Goal: Task Accomplishment & Management: Manage account settings

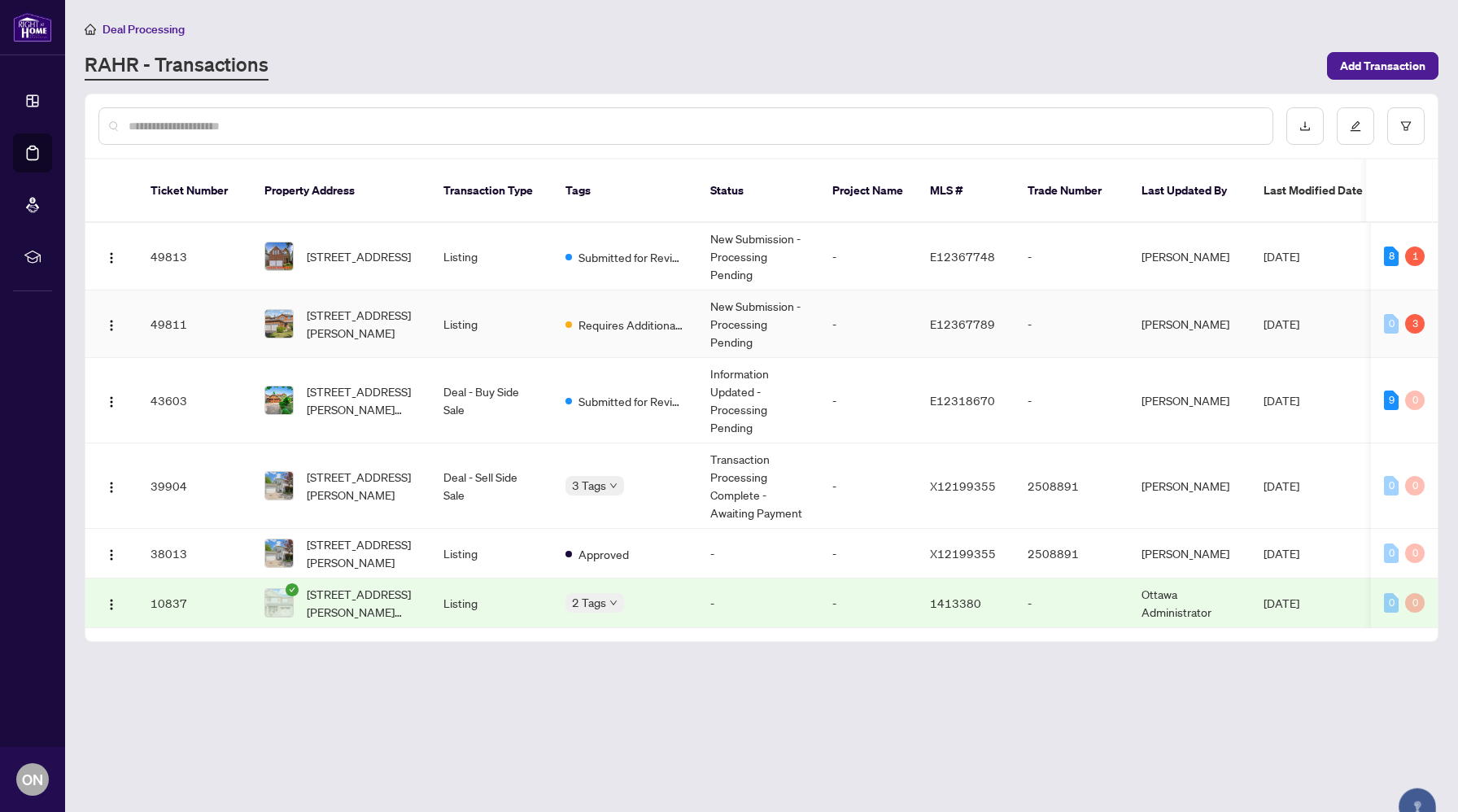
click at [632, 321] on td "Requires Additional Docs" at bounding box center [625, 324] width 145 height 68
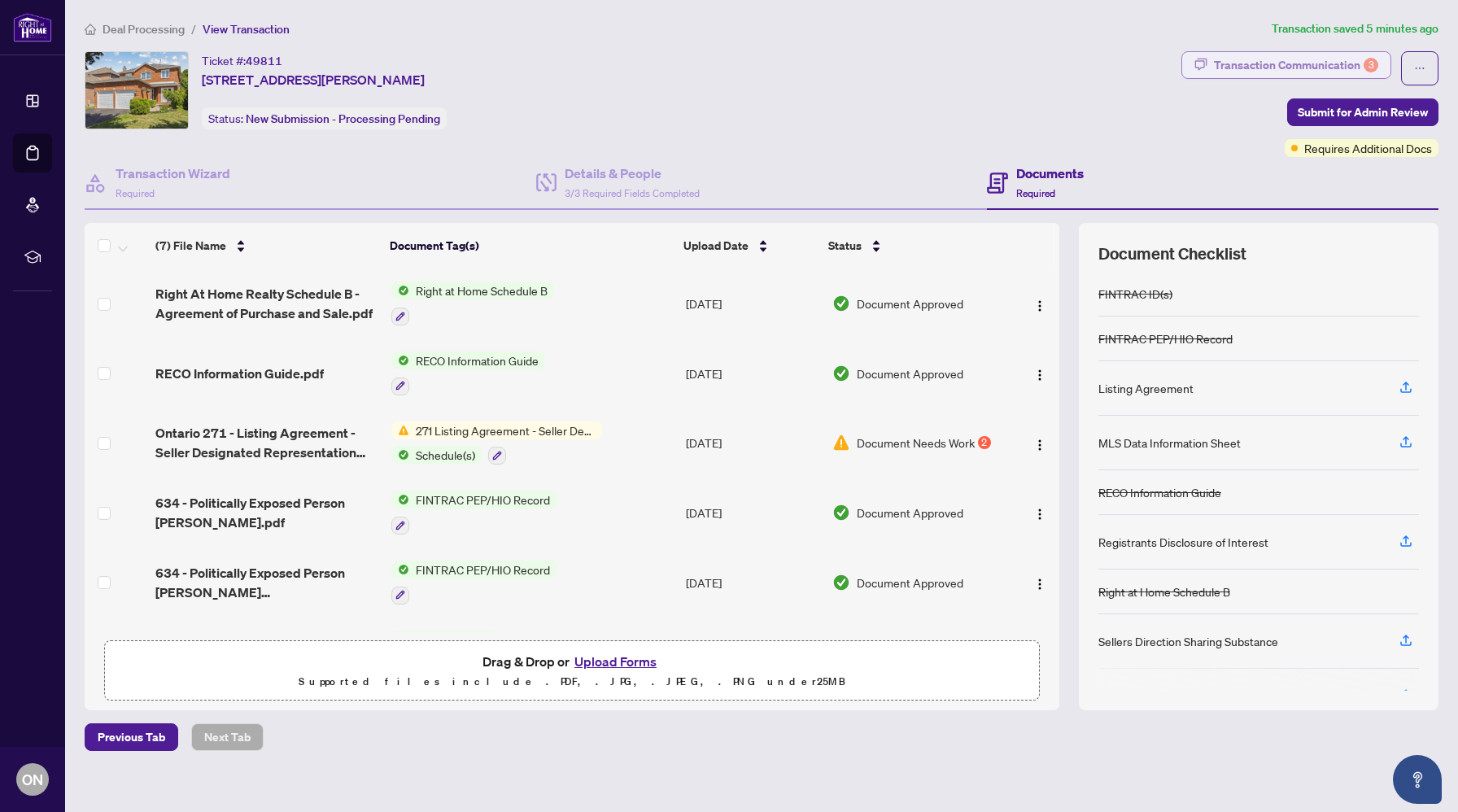
click at [1338, 64] on div "Transaction Communication 3" at bounding box center [1296, 65] width 165 height 26
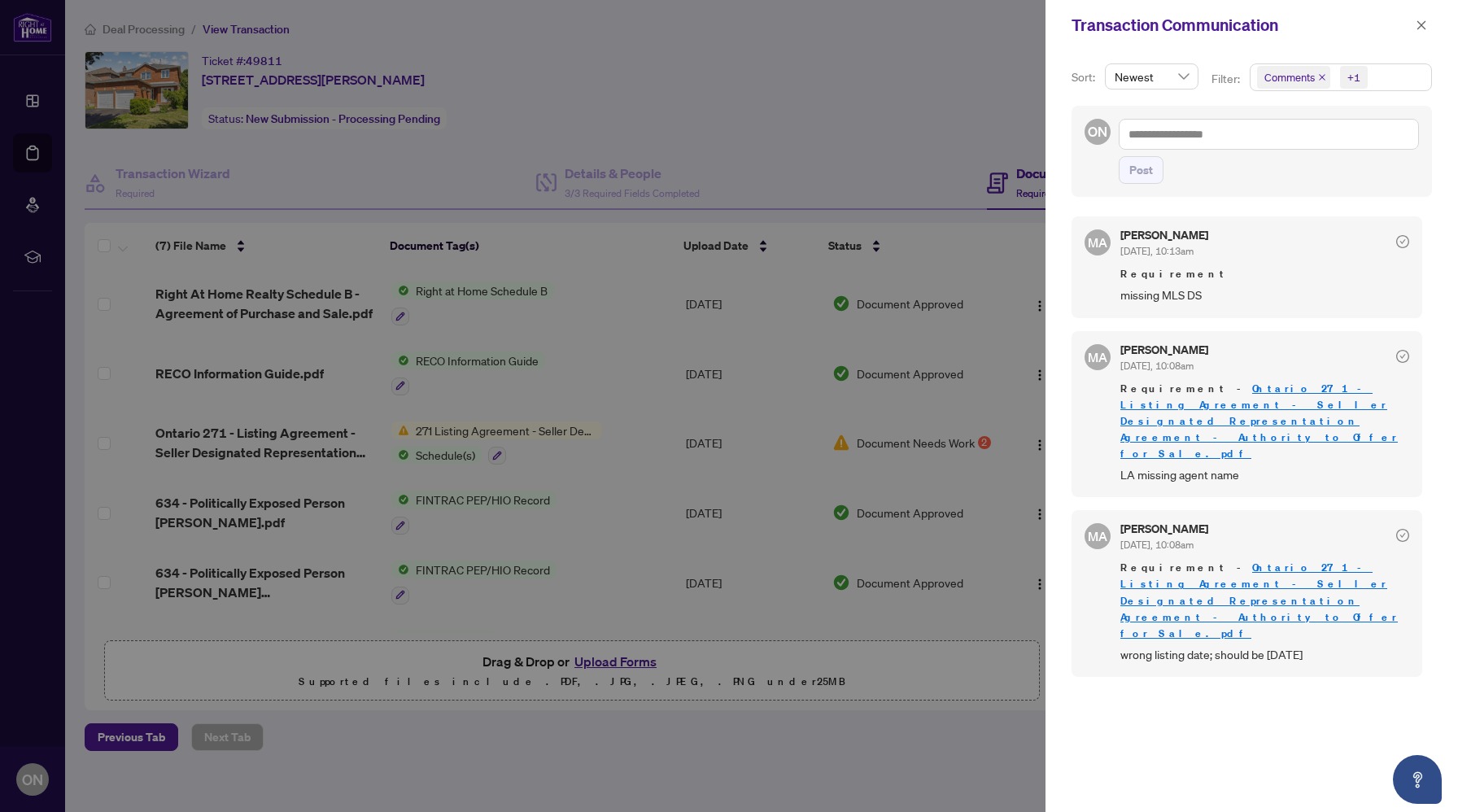
scroll to position [3, 0]
click at [739, 431] on div at bounding box center [729, 406] width 1458 height 812
click at [507, 444] on div at bounding box center [729, 406] width 1458 height 812
click at [1425, 25] on icon "close" at bounding box center [1421, 26] width 11 height 11
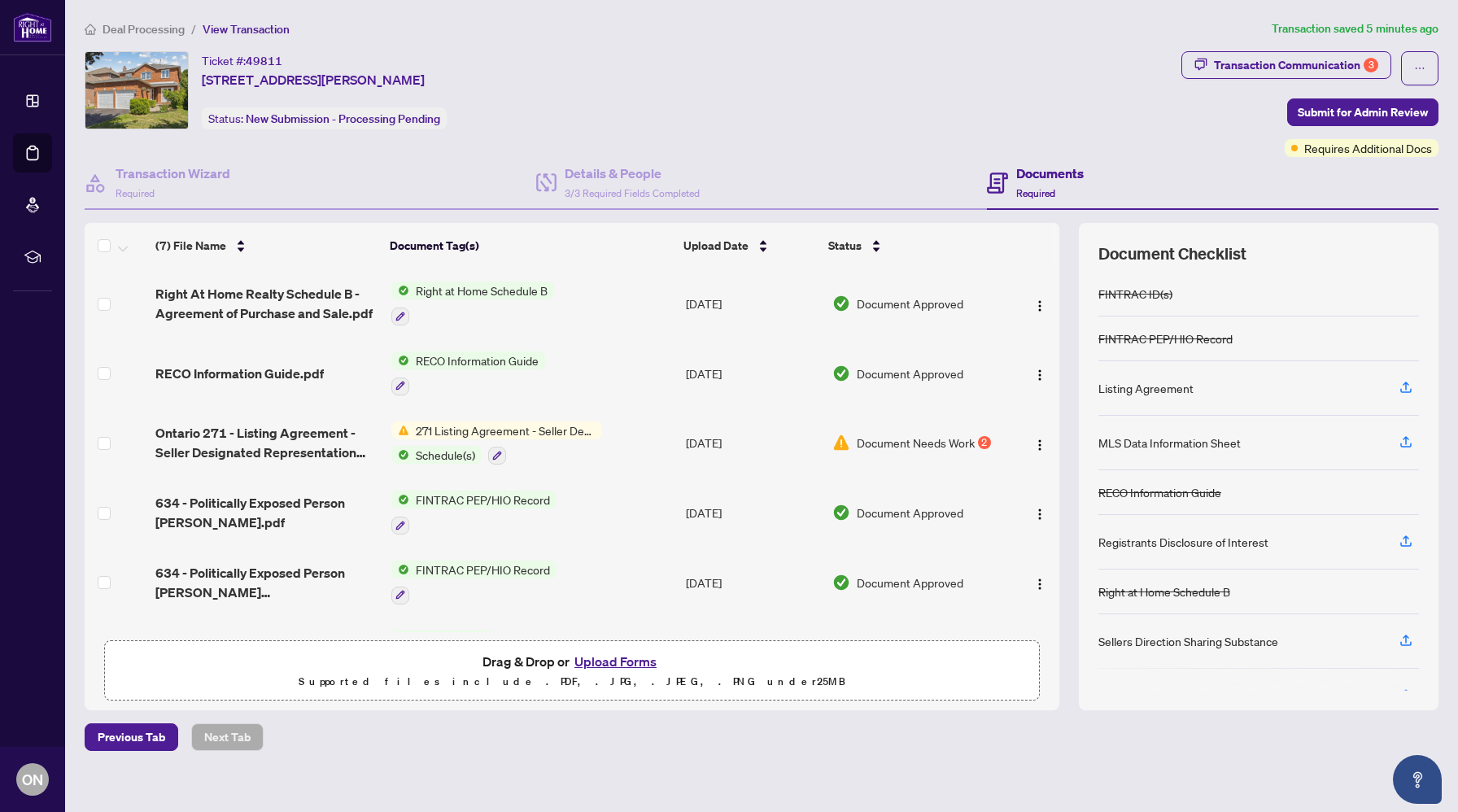
click at [477, 433] on span "271 Listing Agreement - Seller Designated Representation Agreement Authority to…" at bounding box center [506, 430] width 192 height 18
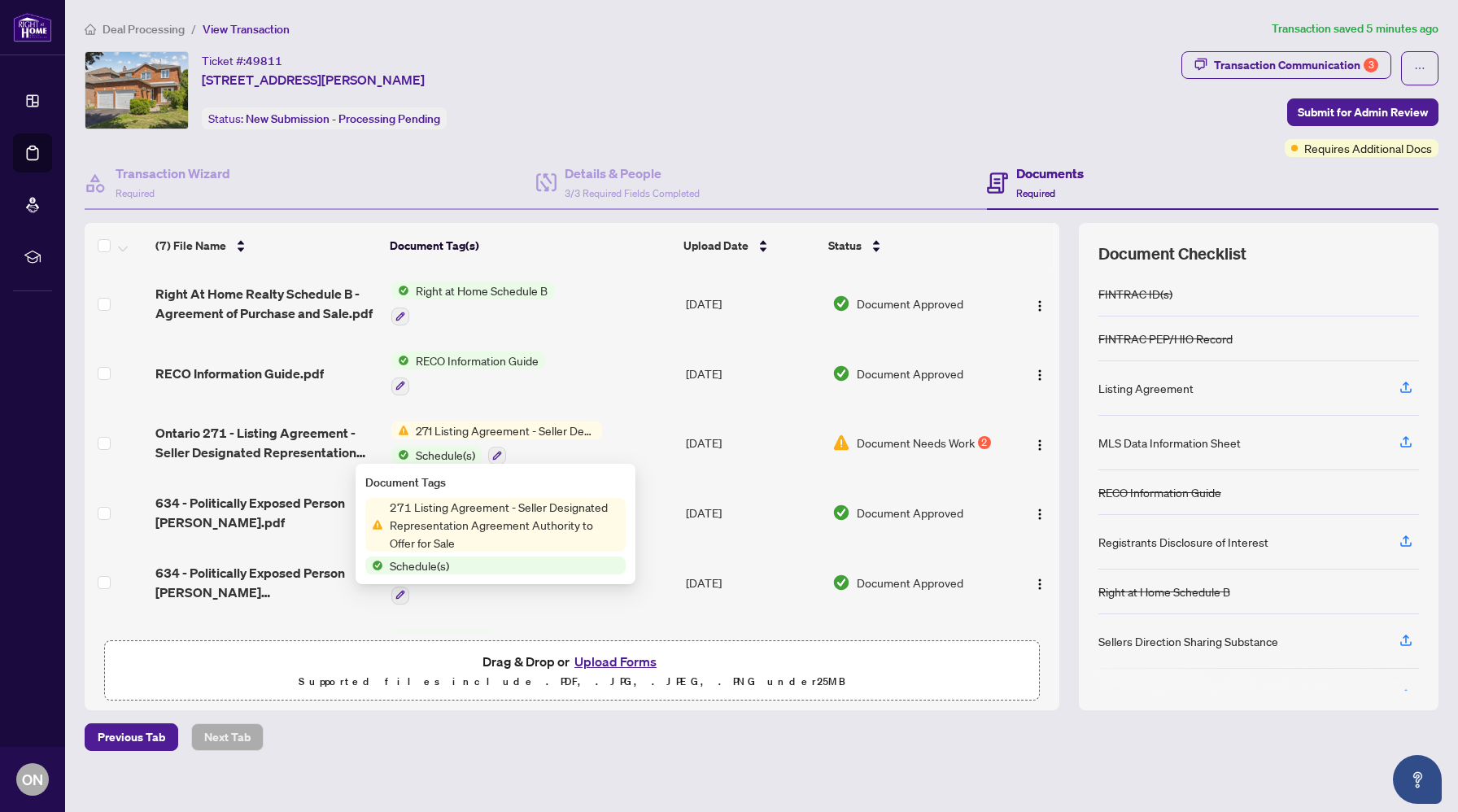
click at [452, 505] on span "271 Listing Agreement - Seller Designated Representation Agreement Authority to…" at bounding box center [504, 525] width 243 height 53
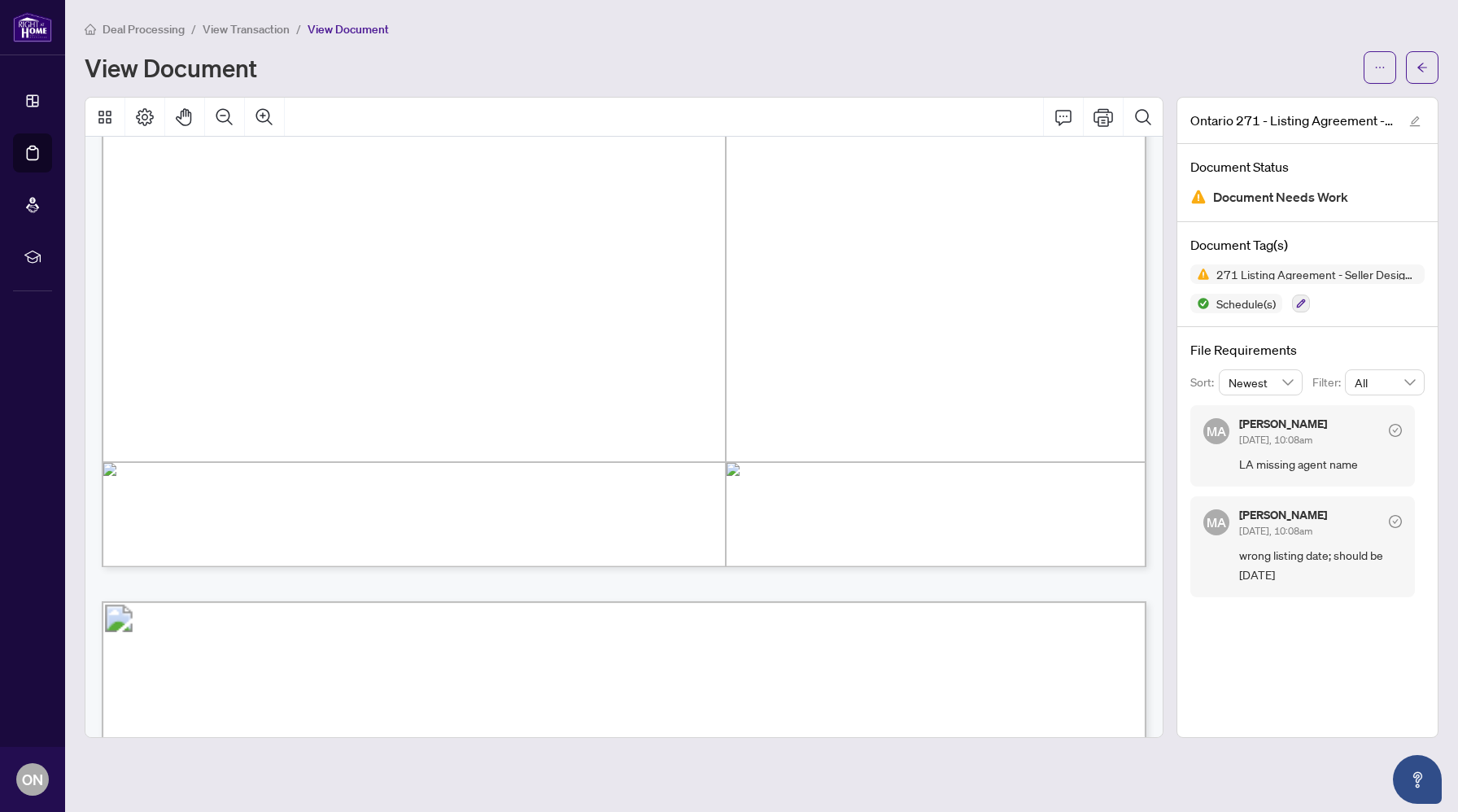
scroll to position [2324, 0]
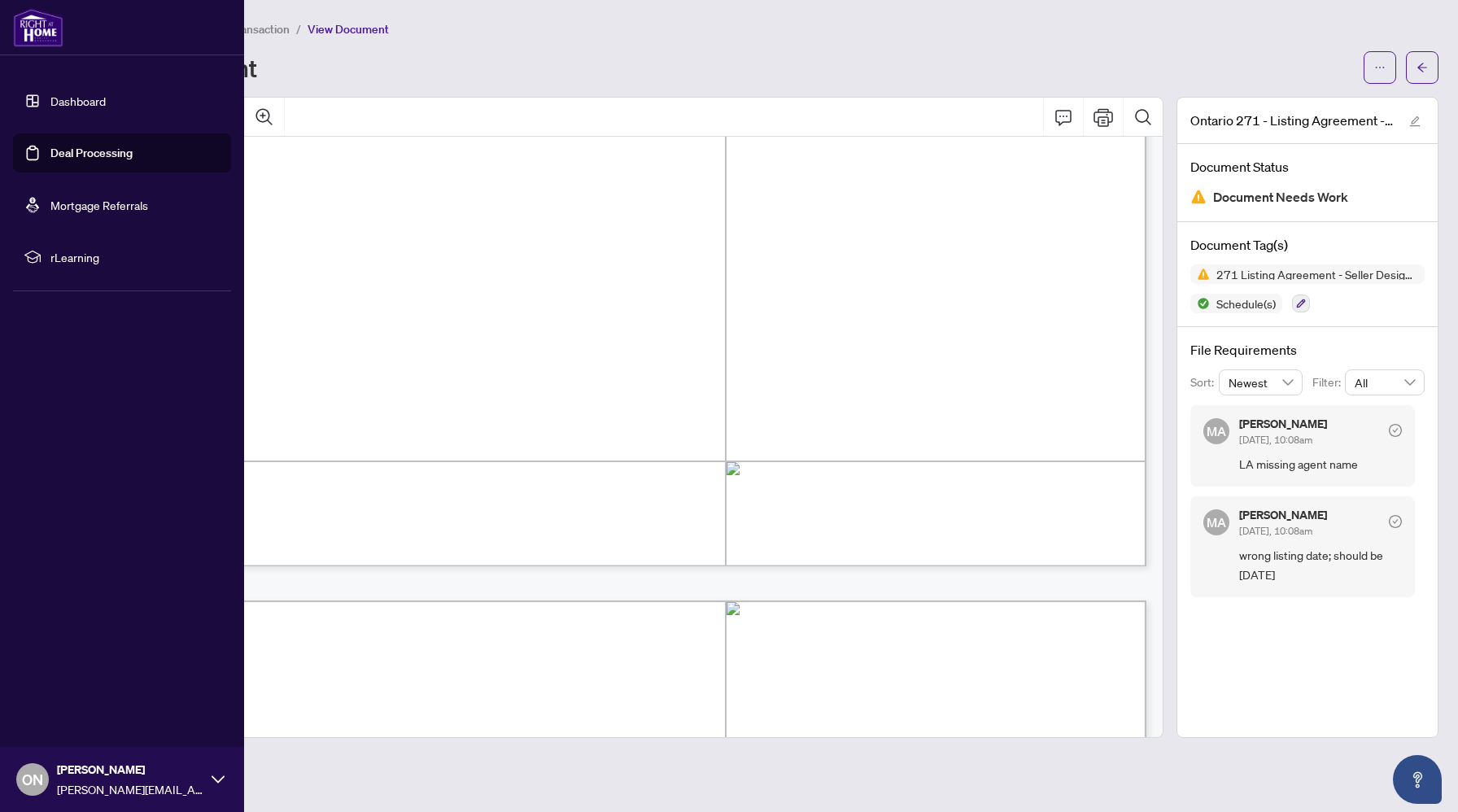
click at [40, 43] on img at bounding box center [38, 28] width 50 height 39
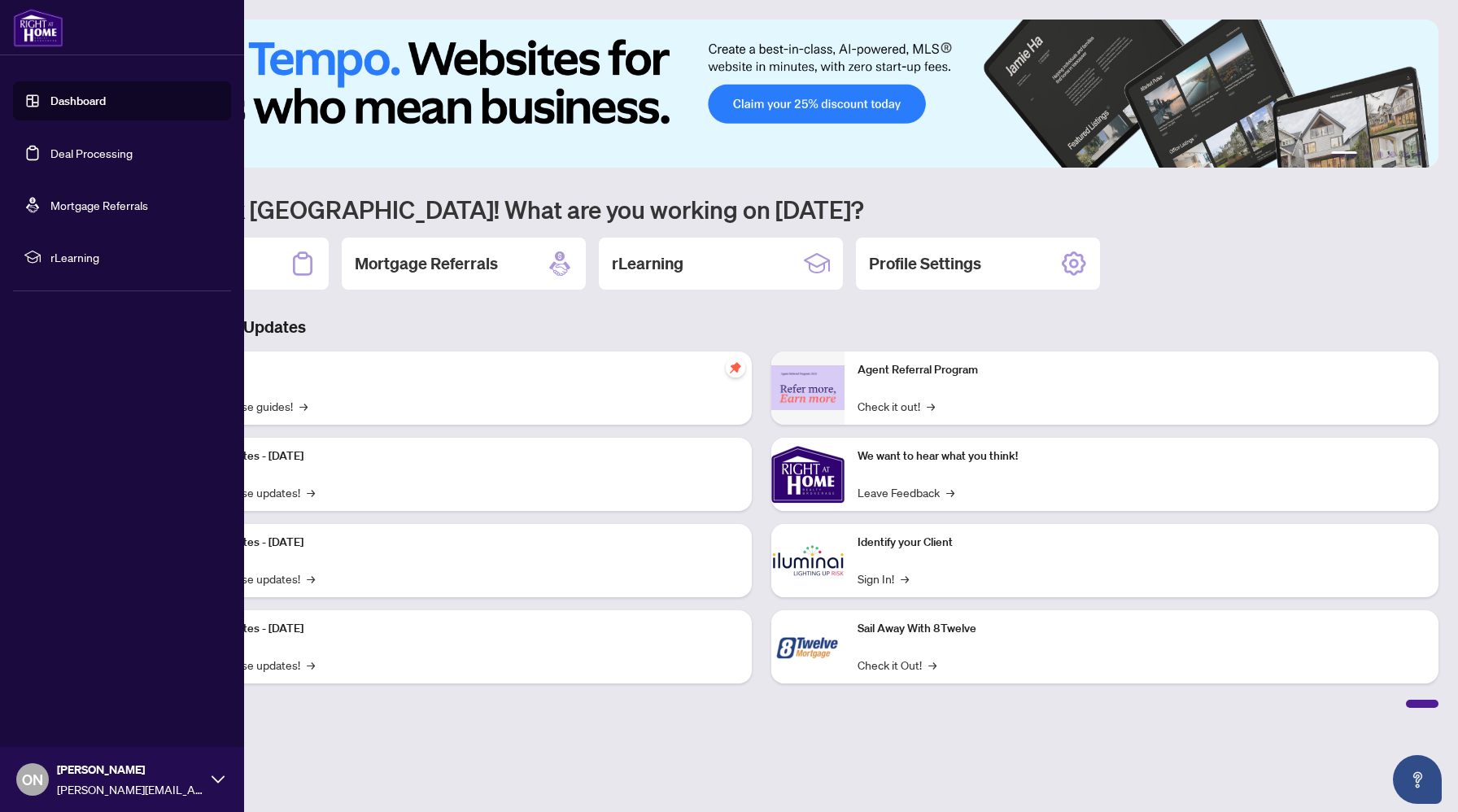
click at [65, 159] on link "Deal Processing" at bounding box center [91, 152] width 82 height 14
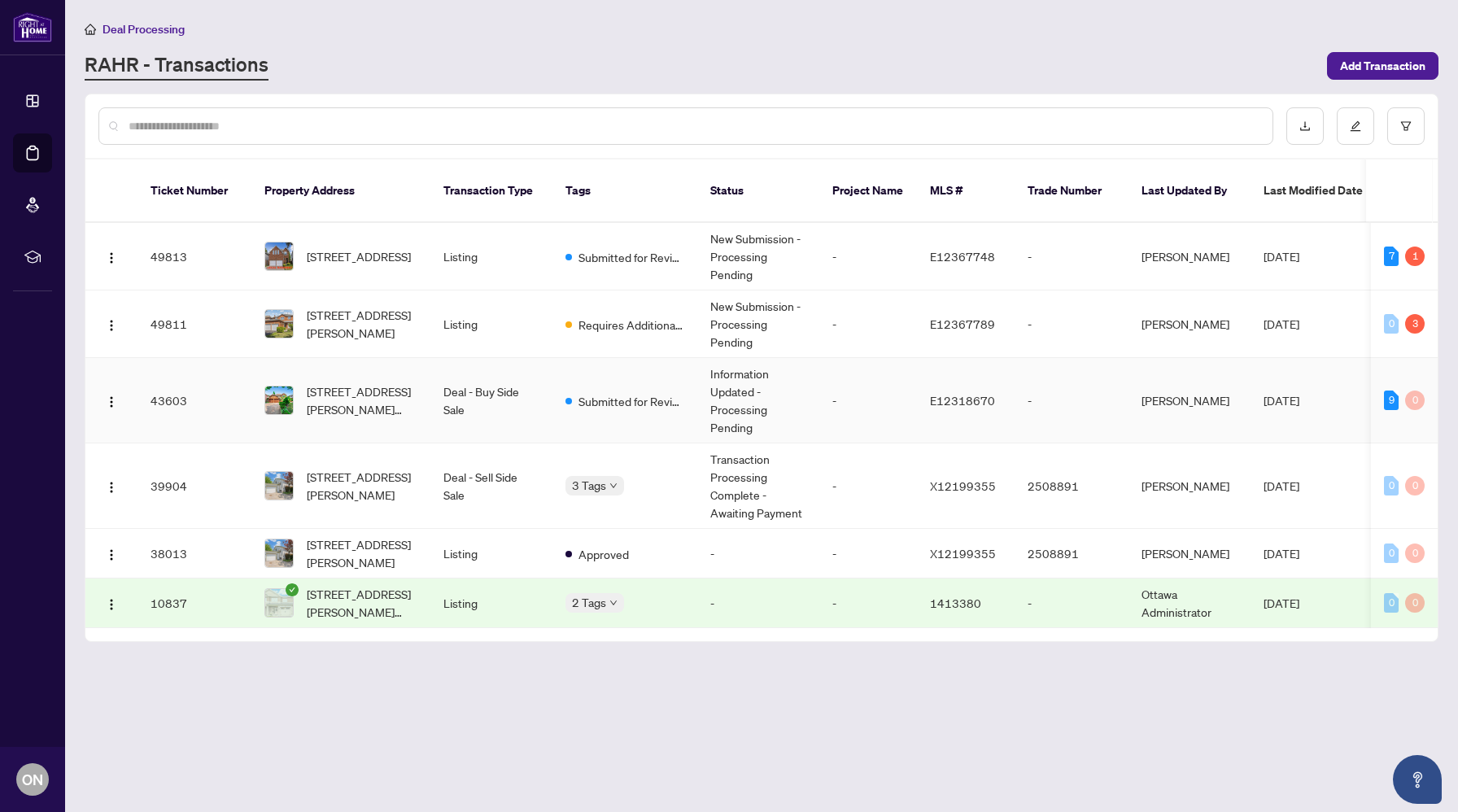
click at [537, 391] on td "Deal - Buy Side Sale" at bounding box center [491, 401] width 122 height 86
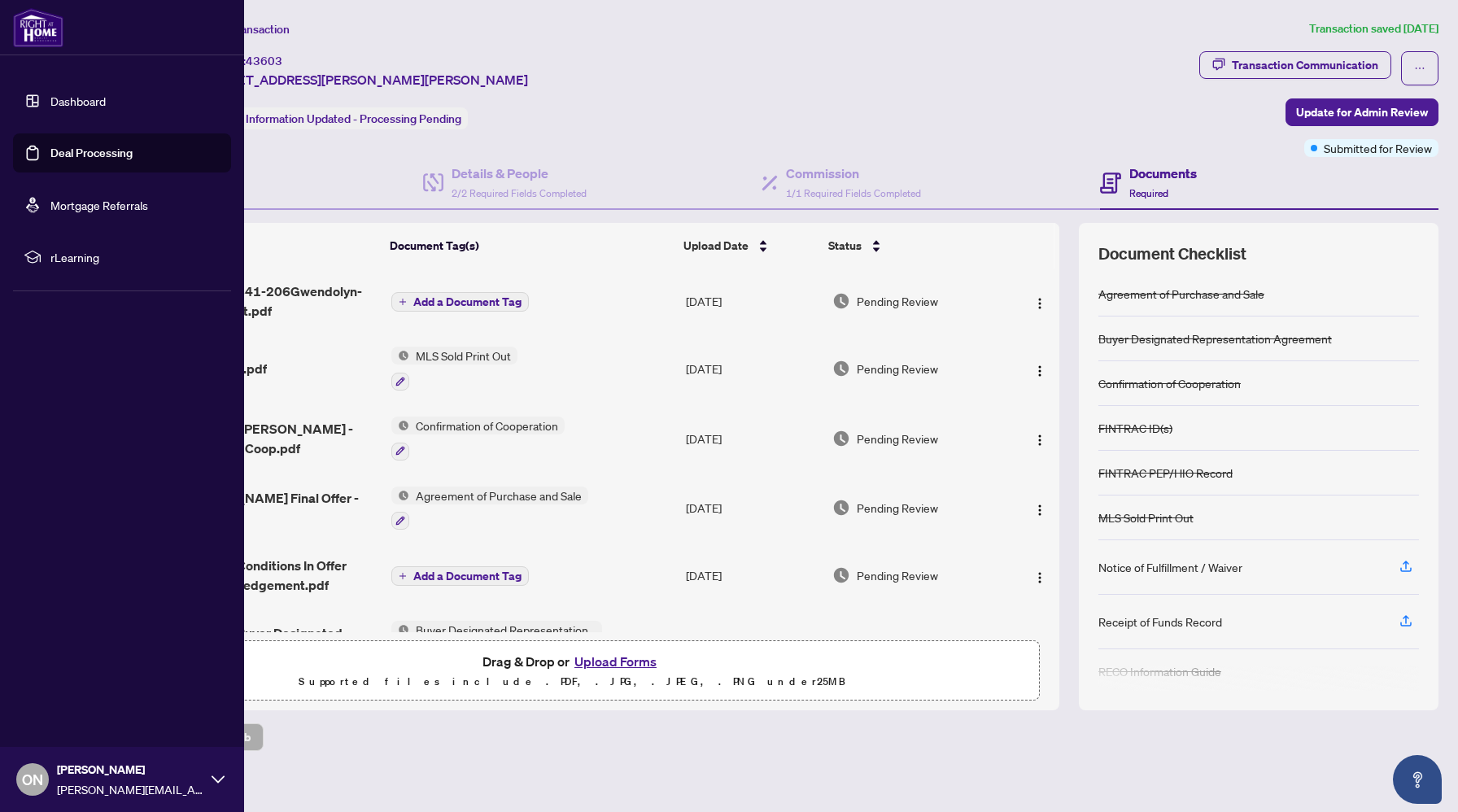
click at [60, 96] on link "Dashboard" at bounding box center [78, 100] width 55 height 14
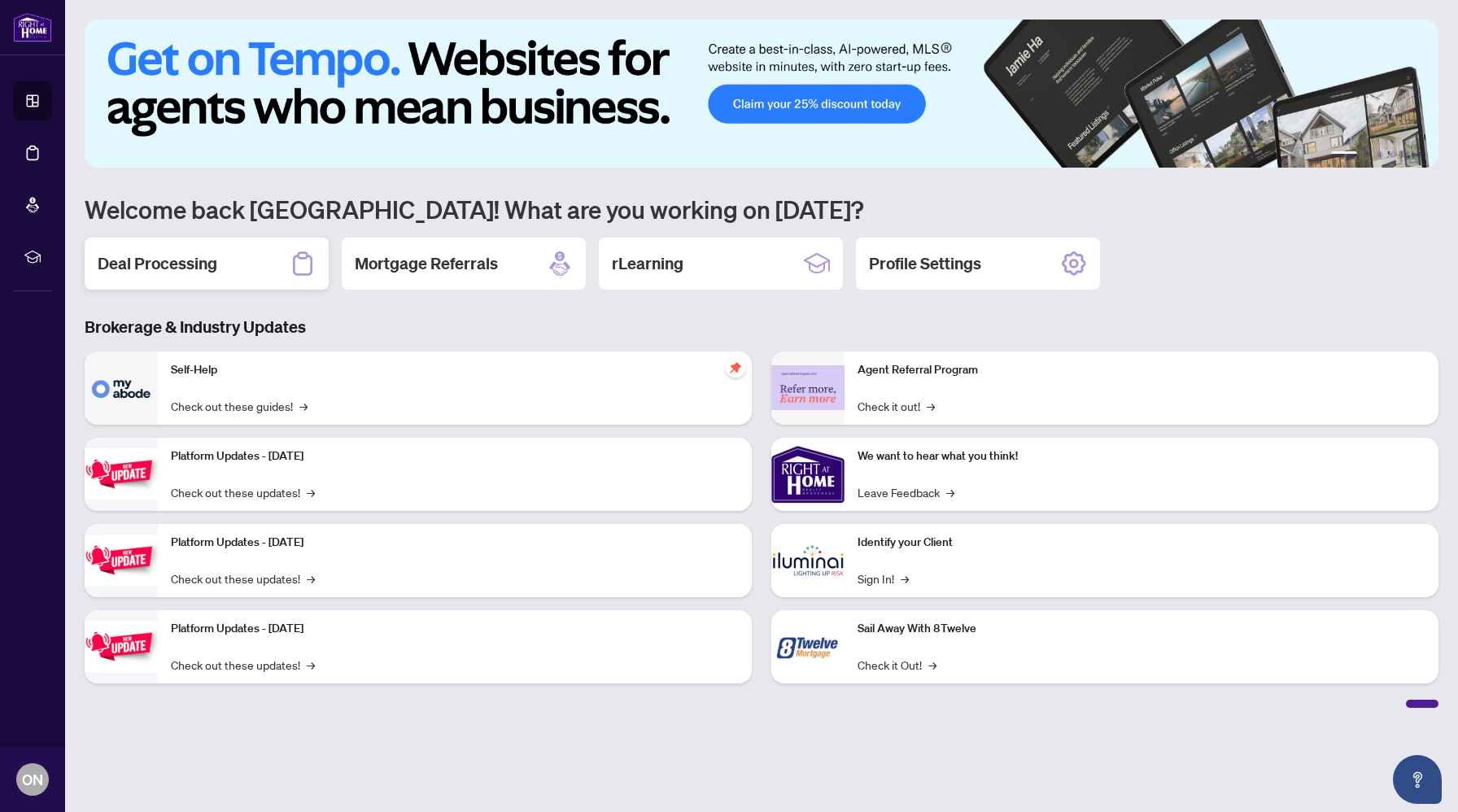
click at [218, 244] on div "Deal Processing" at bounding box center [207, 263] width 244 height 52
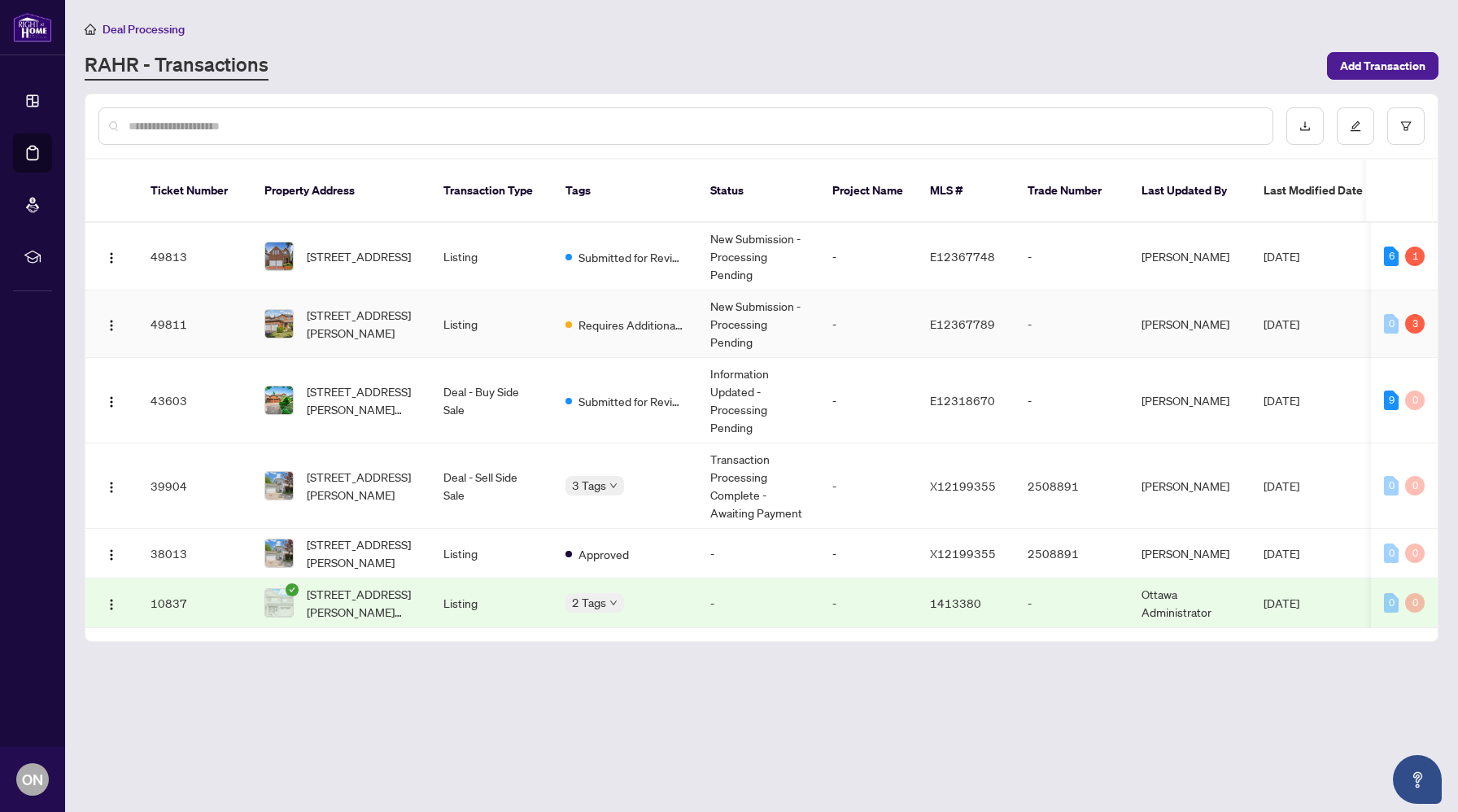
click at [559, 310] on td "Requires Additional Docs" at bounding box center [625, 324] width 145 height 68
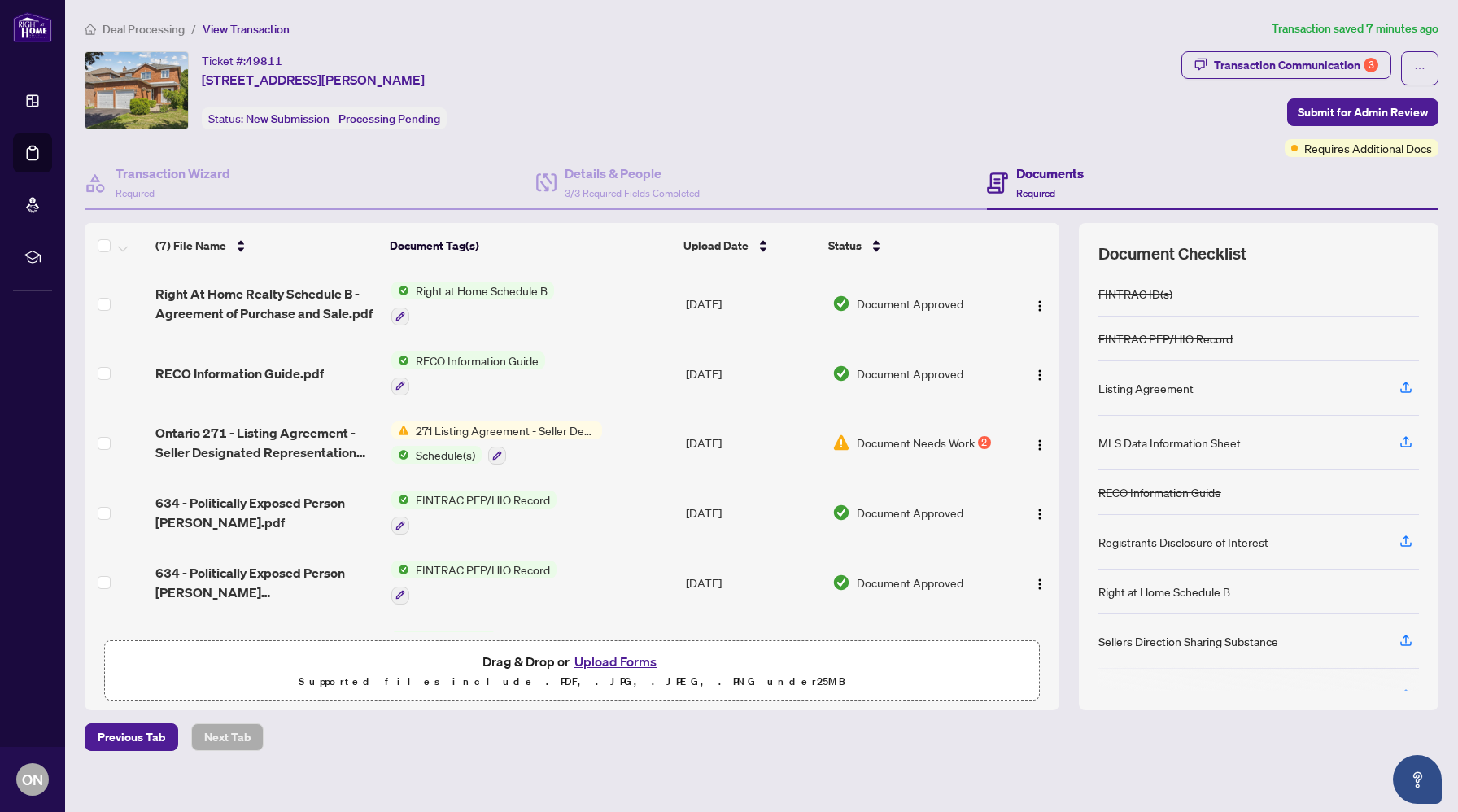
click at [986, 443] on div "Document Needs Work 2" at bounding box center [917, 442] width 170 height 18
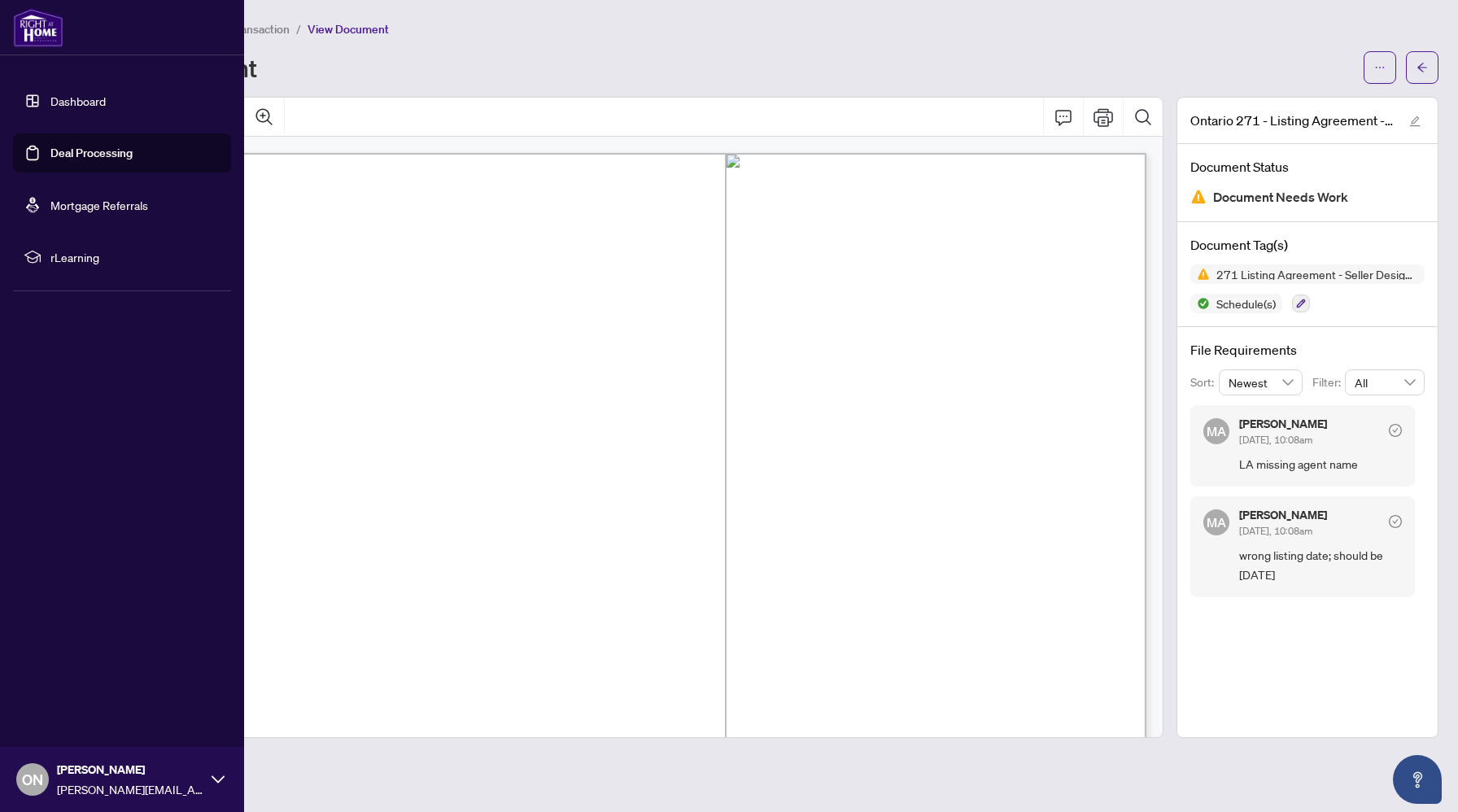
click at [50, 103] on link "Dashboard" at bounding box center [78, 100] width 55 height 14
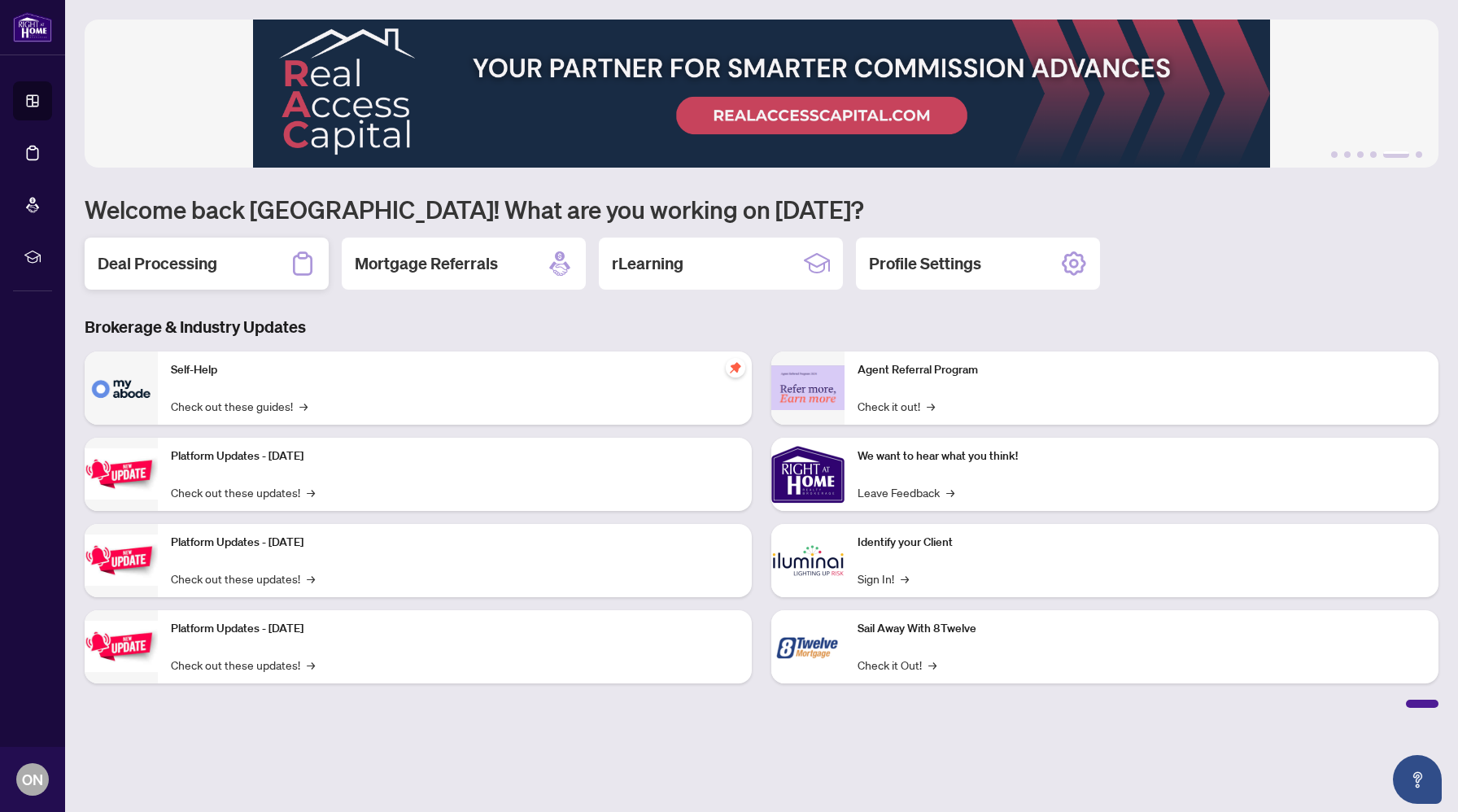
click at [224, 265] on div "Deal Processing" at bounding box center [207, 263] width 244 height 52
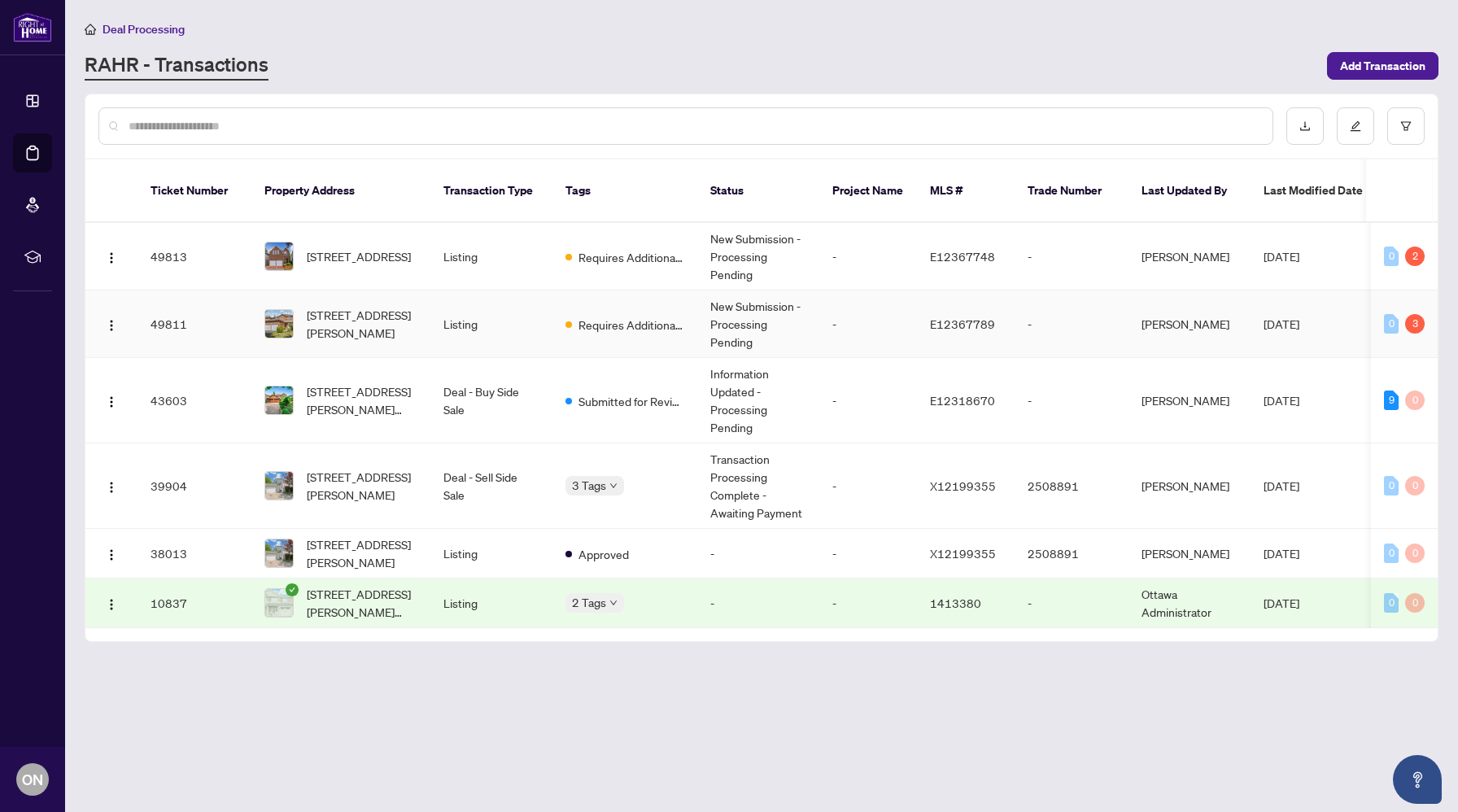
click at [507, 311] on td "Listing" at bounding box center [491, 324] width 122 height 68
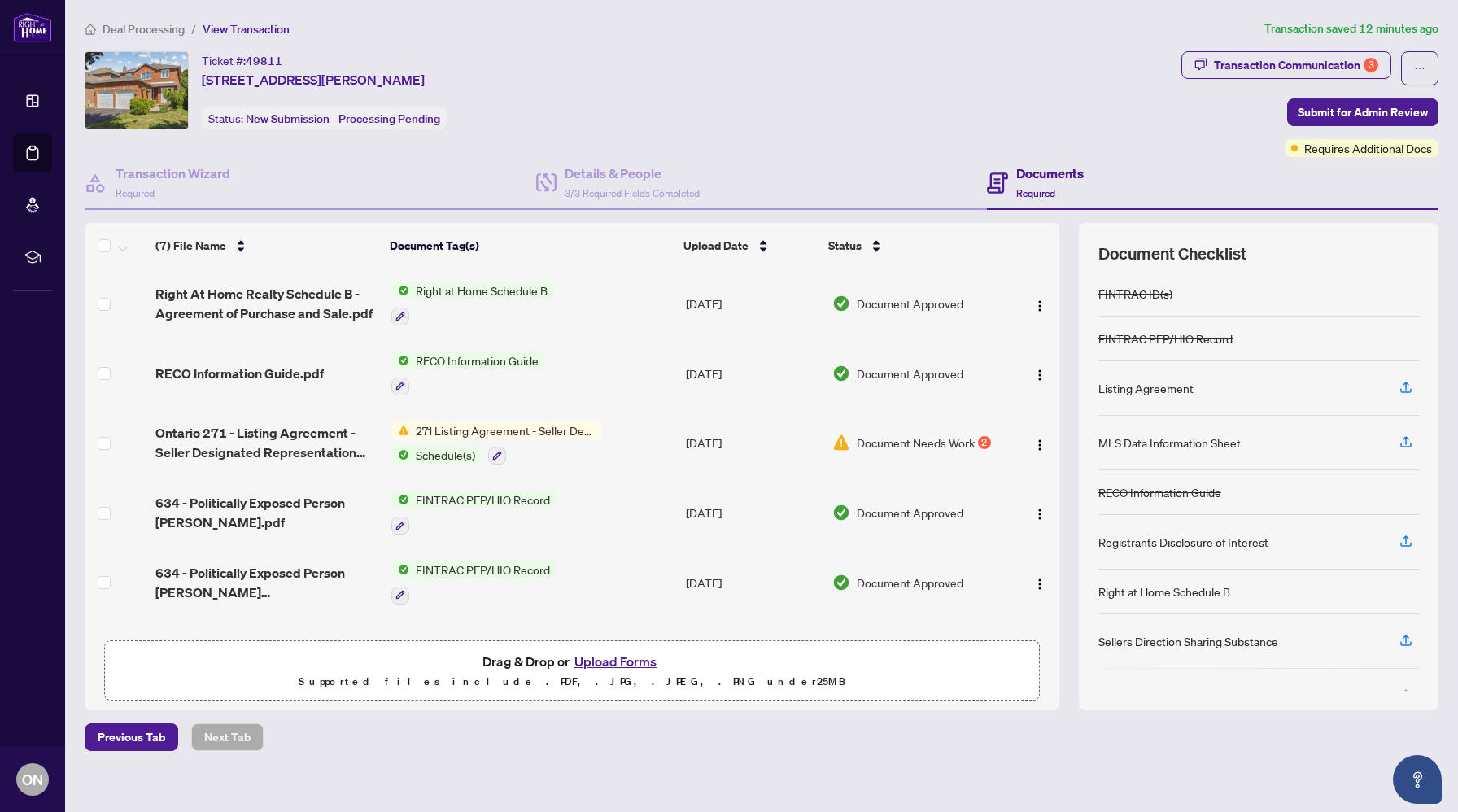
click at [527, 423] on span "271 Listing Agreement - Seller Designated Representation Agreement Authority to…" at bounding box center [506, 430] width 192 height 18
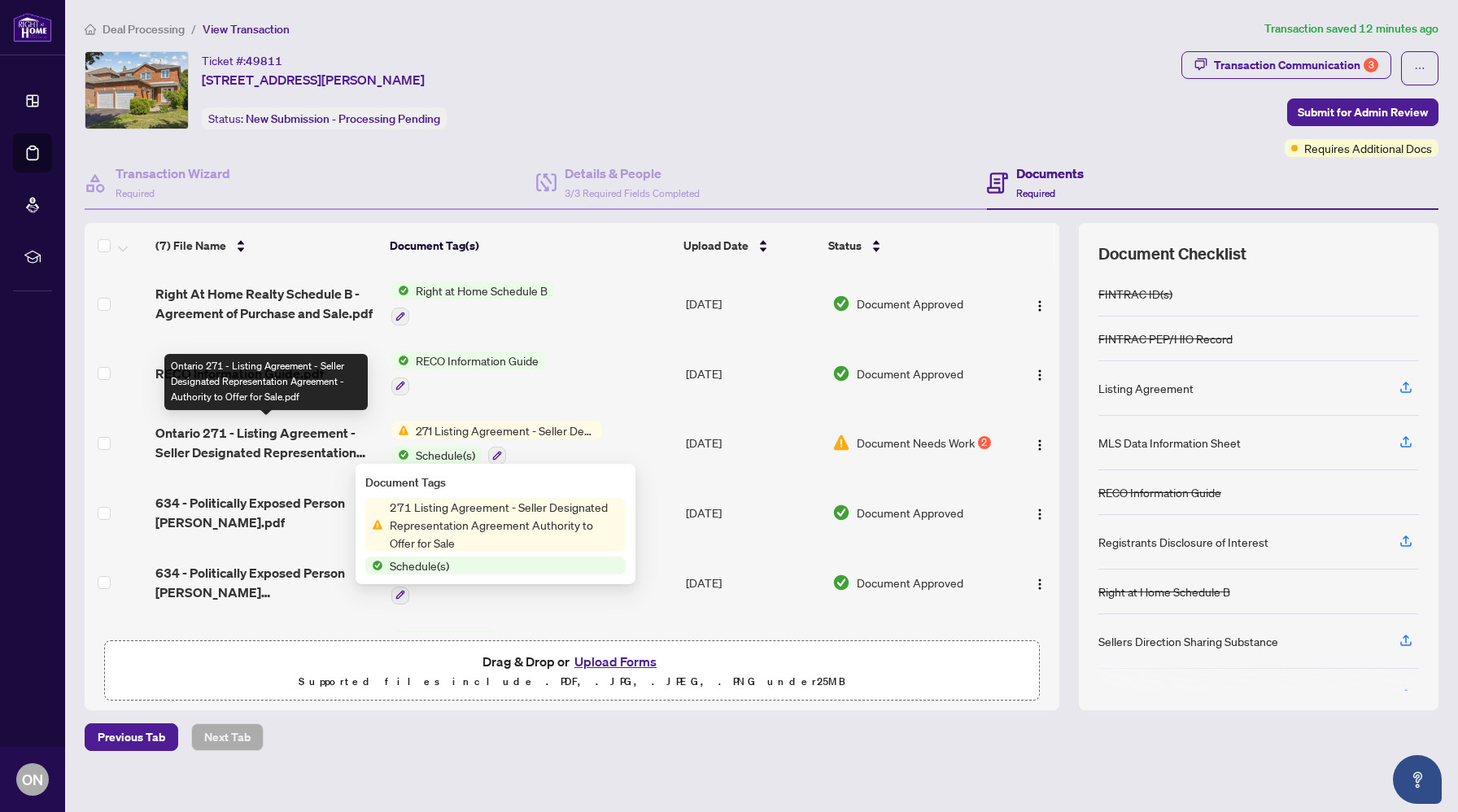
click at [285, 427] on span "Ontario 271 - Listing Agreement - Seller Designated Representation Agreement - …" at bounding box center [267, 442] width 223 height 39
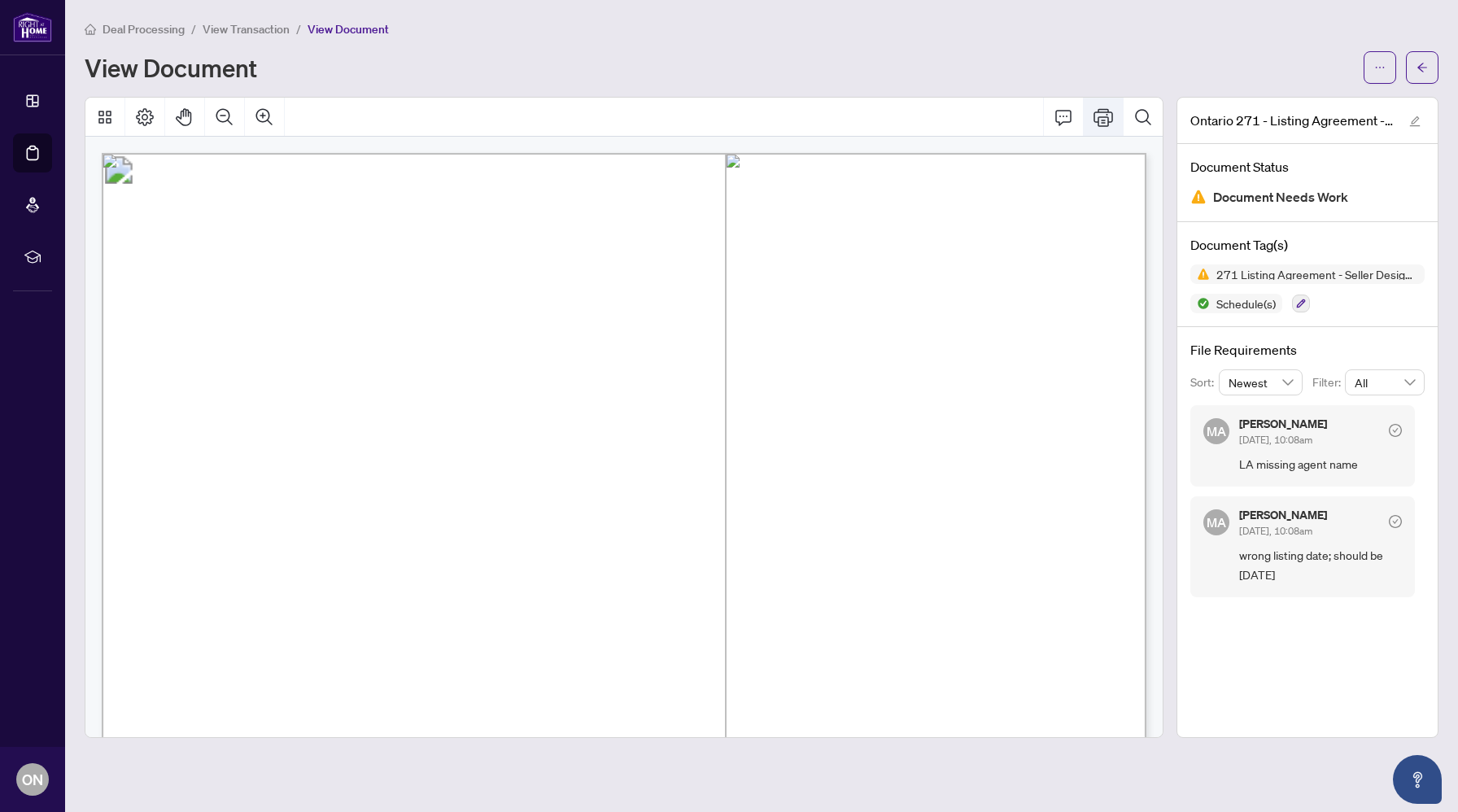
click at [1113, 118] on button "Print" at bounding box center [1103, 117] width 39 height 39
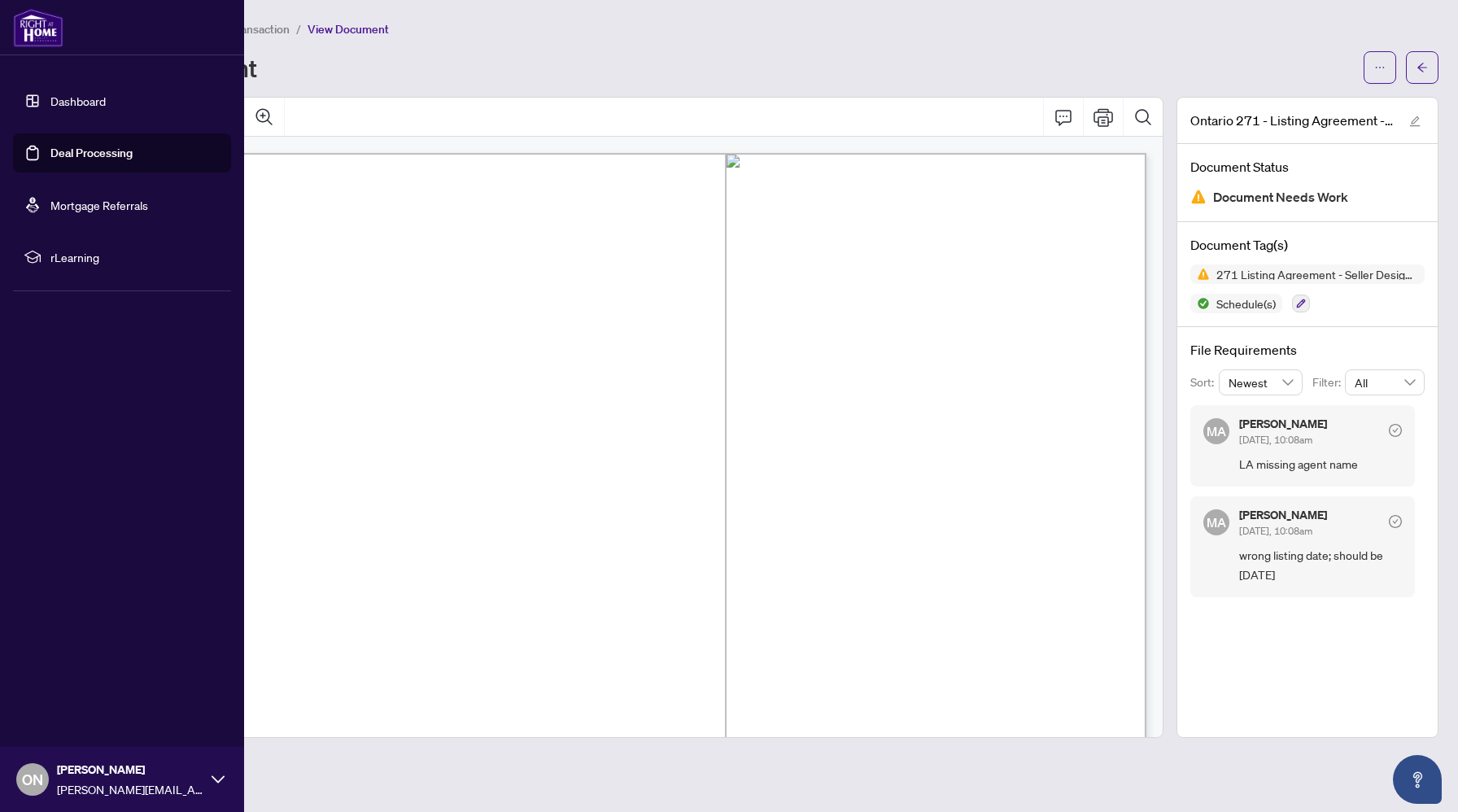
click at [56, 100] on link "Dashboard" at bounding box center [78, 100] width 55 height 14
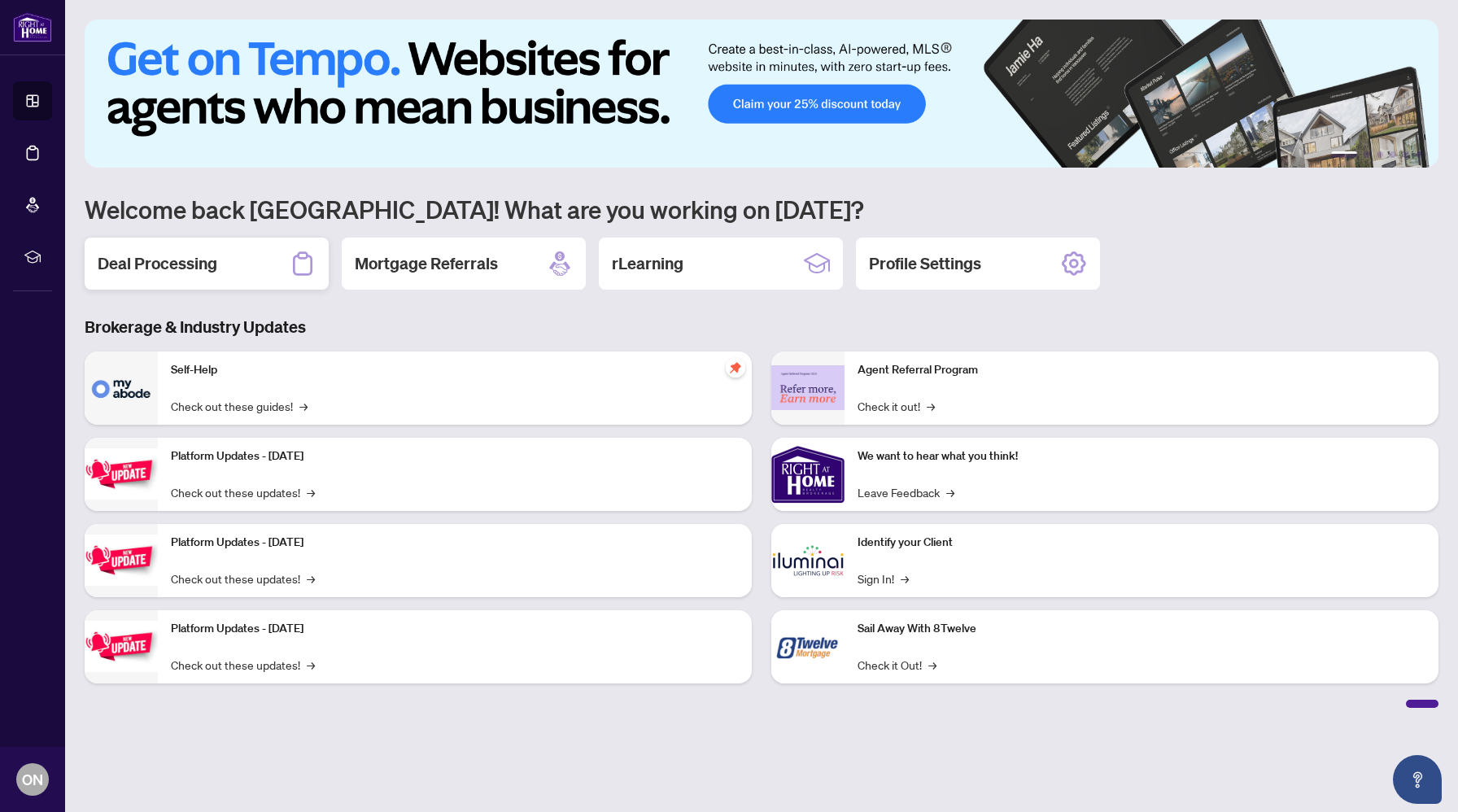
click at [172, 258] on h2 "Deal Processing" at bounding box center [158, 264] width 120 height 23
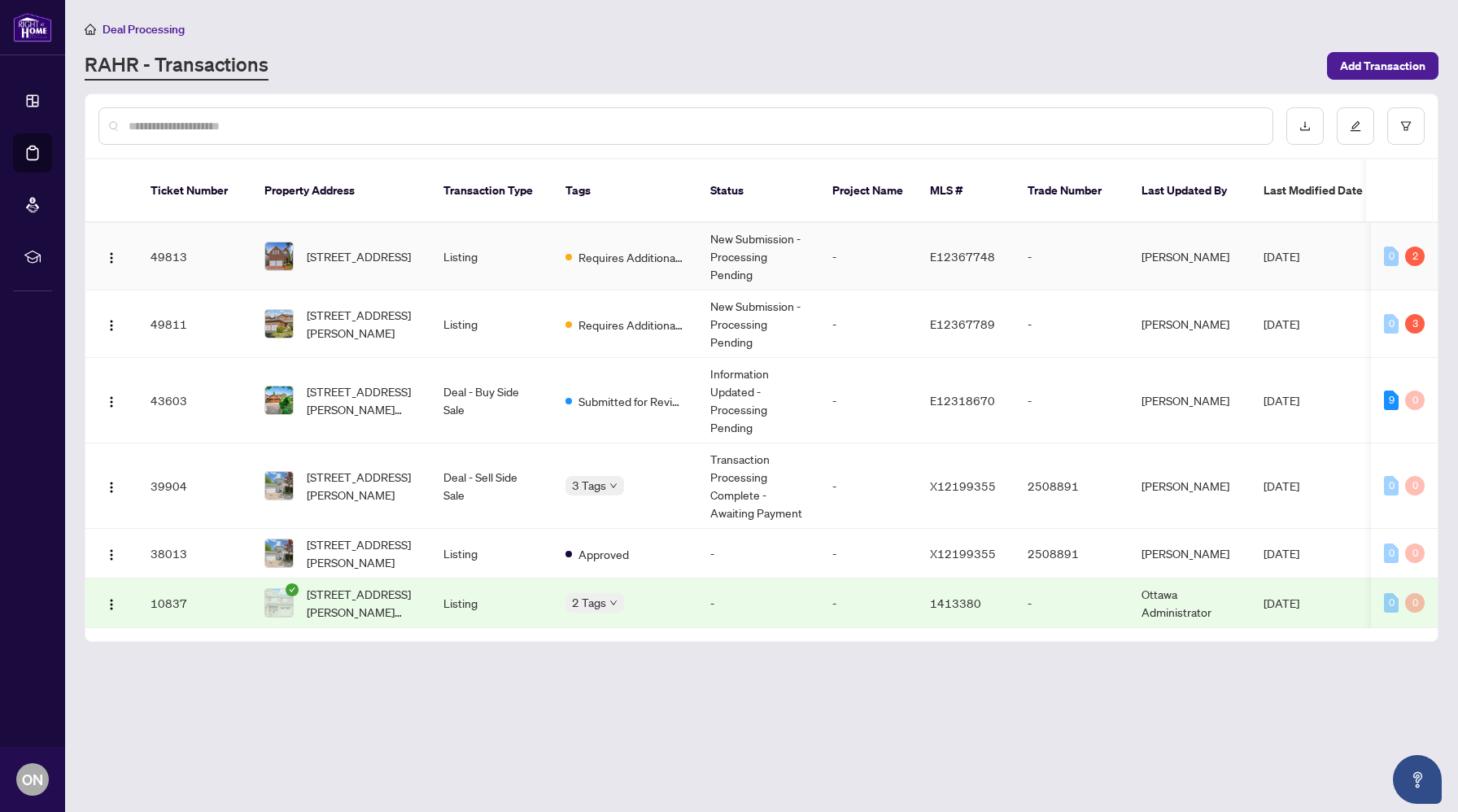
click at [486, 232] on td "Listing" at bounding box center [491, 256] width 122 height 68
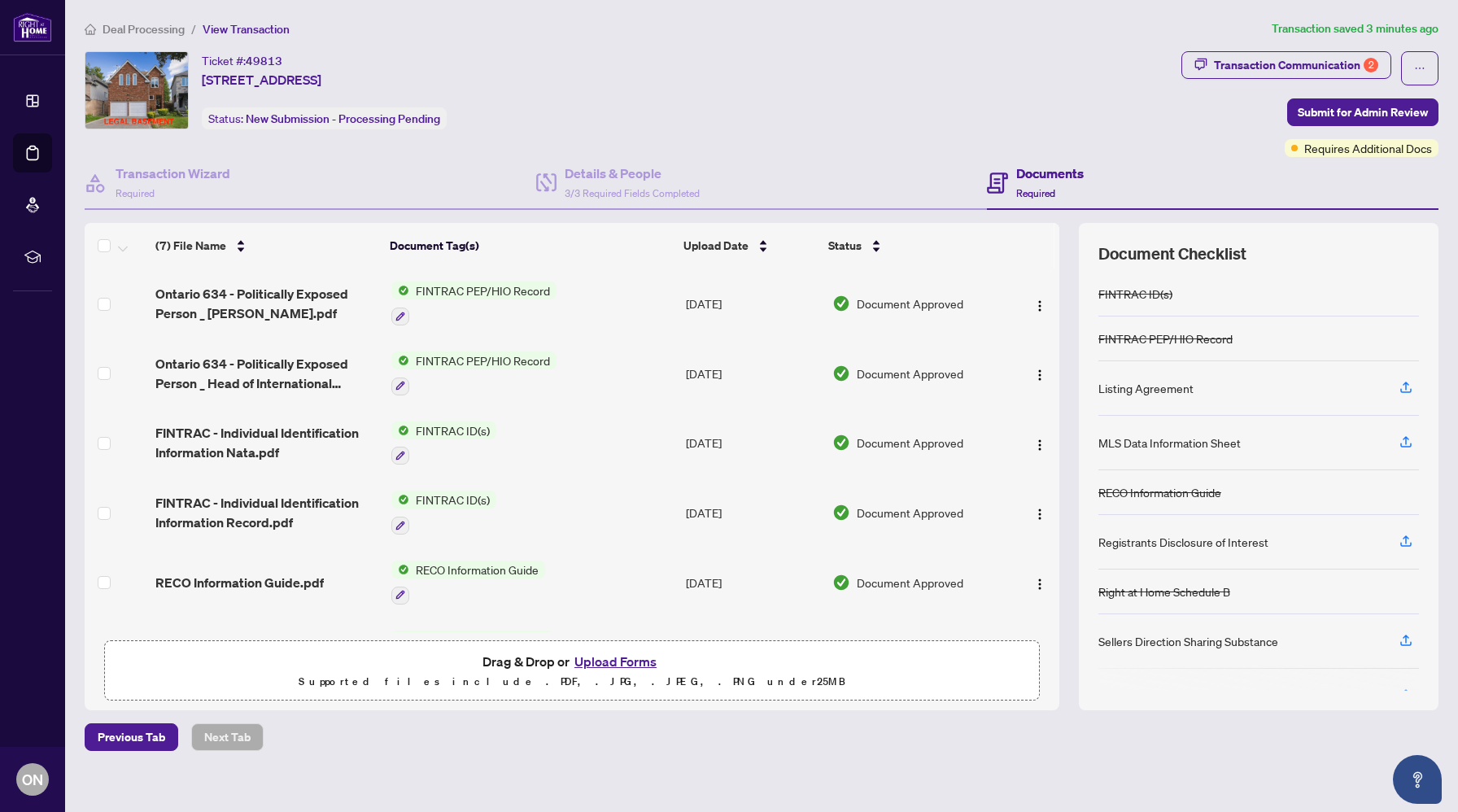
scroll to position [125, 0]
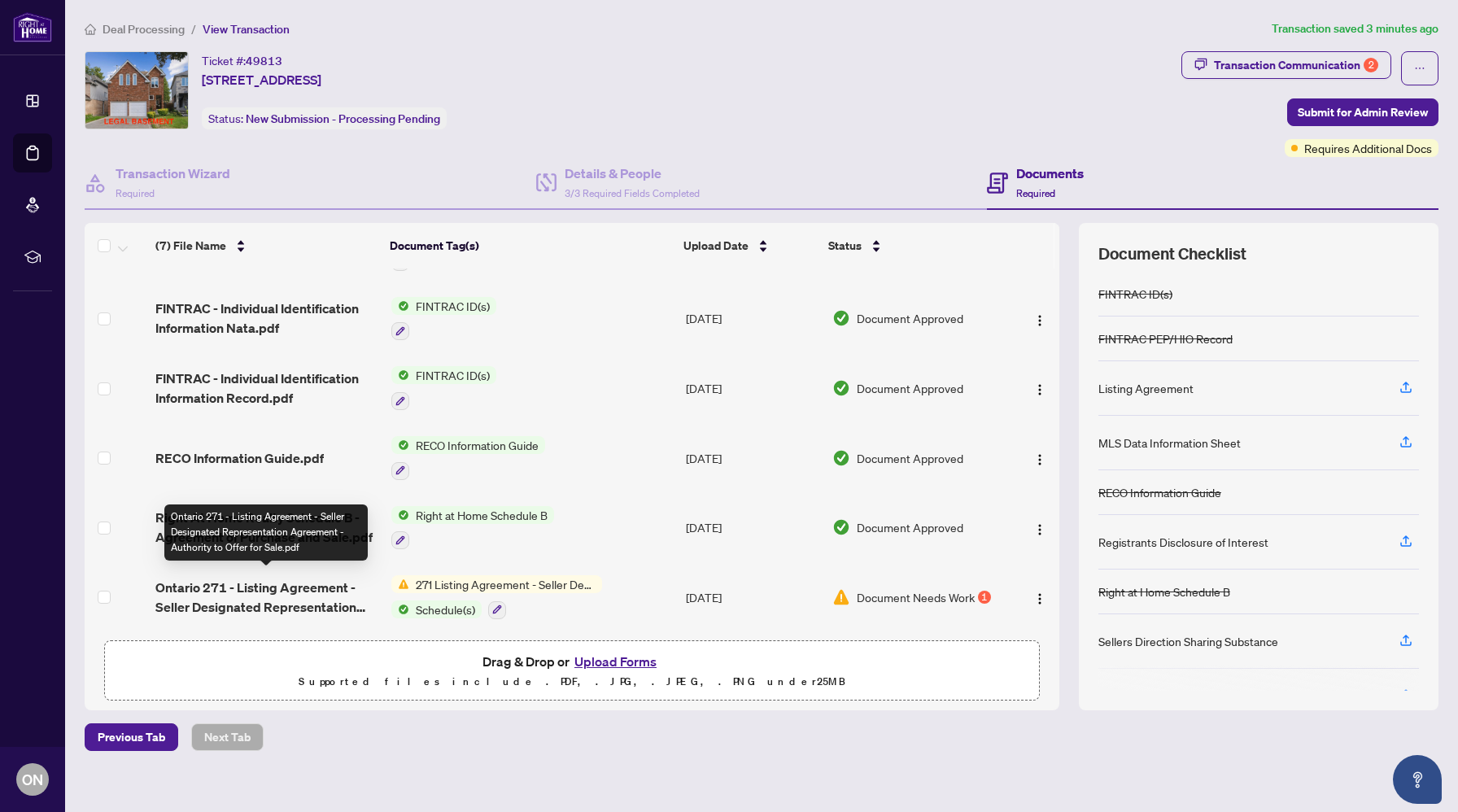
click at [267, 584] on span "Ontario 271 - Listing Agreement - Seller Designated Representation Agreement - …" at bounding box center [267, 597] width 223 height 39
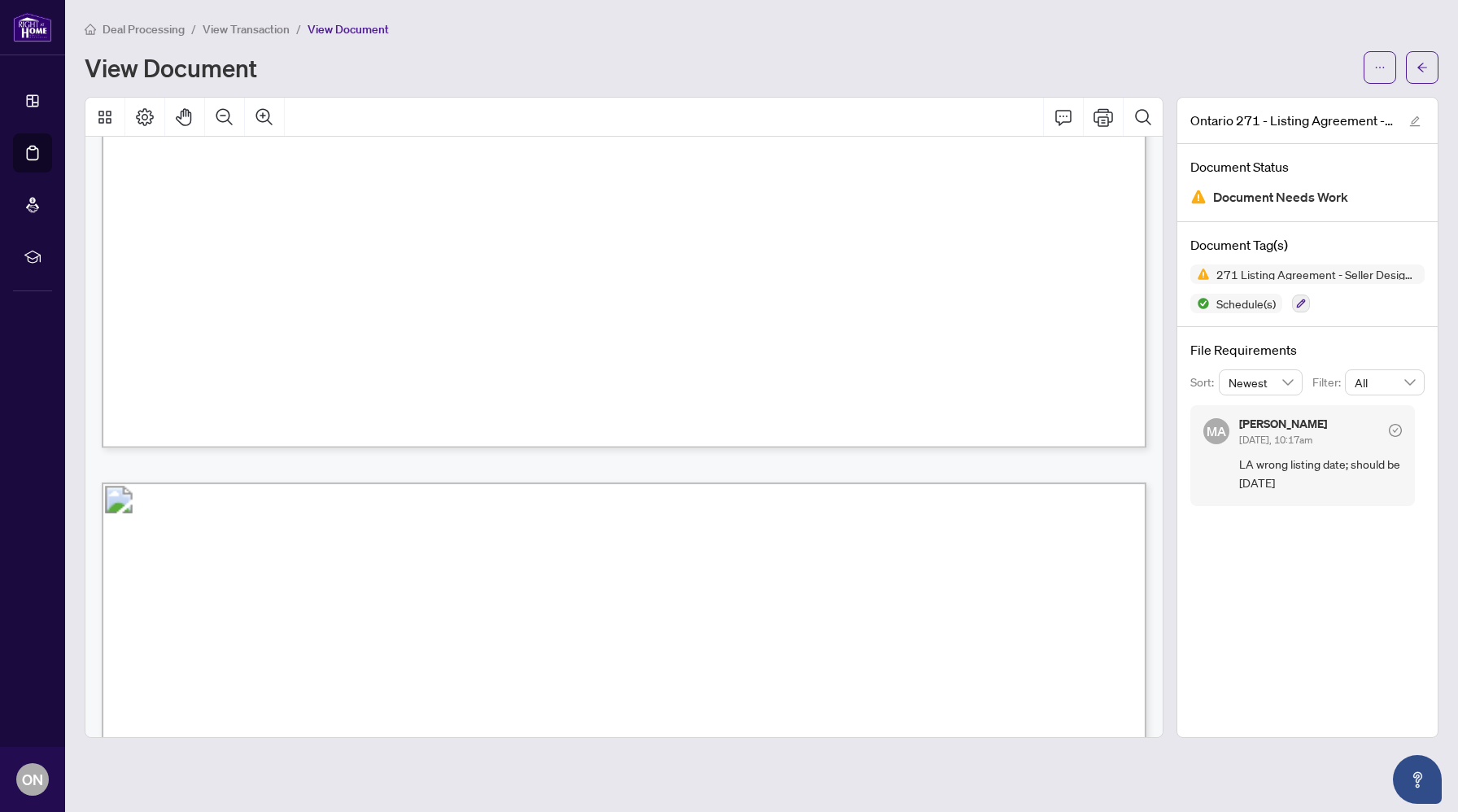
scroll to position [95, 0]
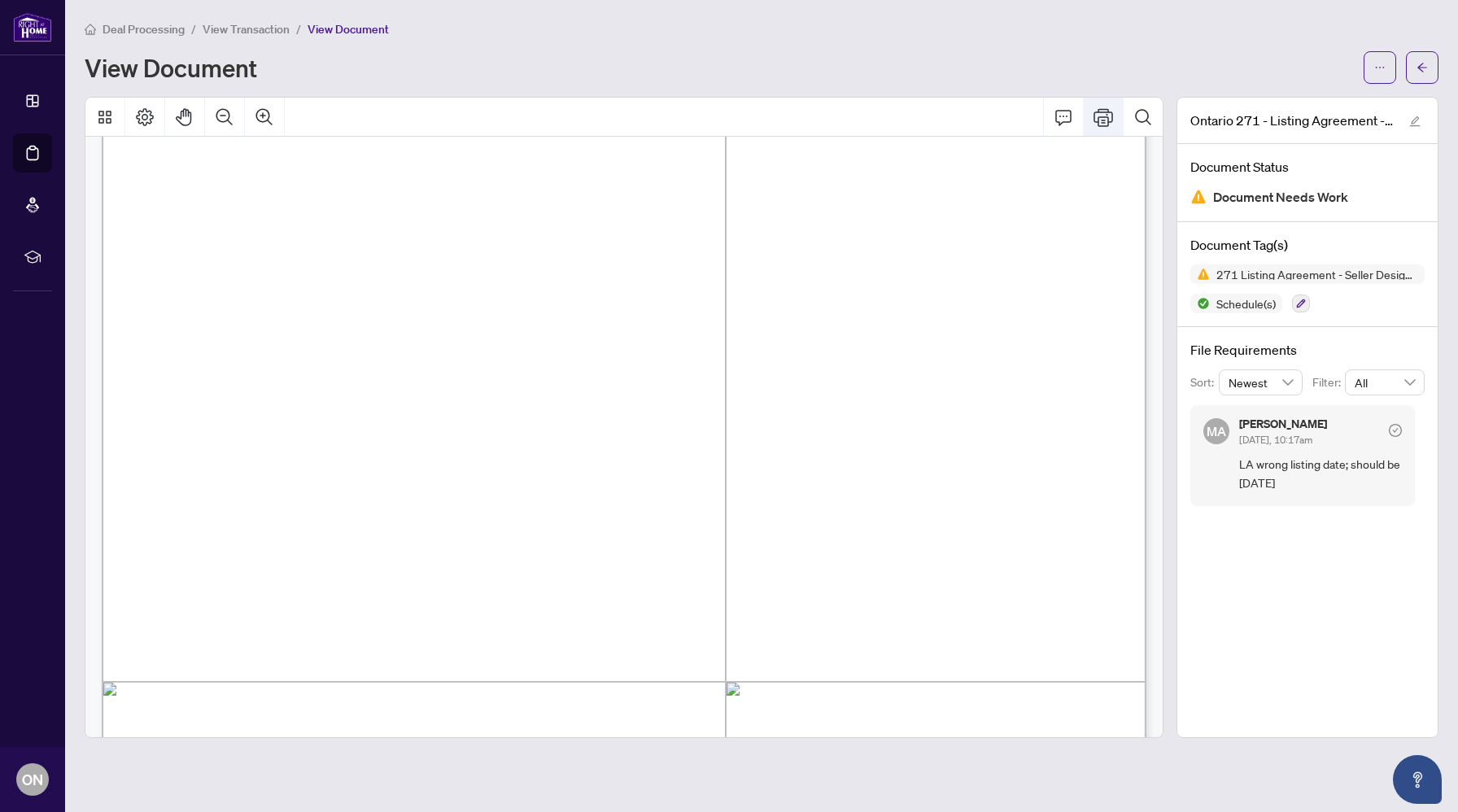
click at [1108, 110] on icon "Print" at bounding box center [1103, 117] width 20 height 18
